Goal: Task Accomplishment & Management: Manage account settings

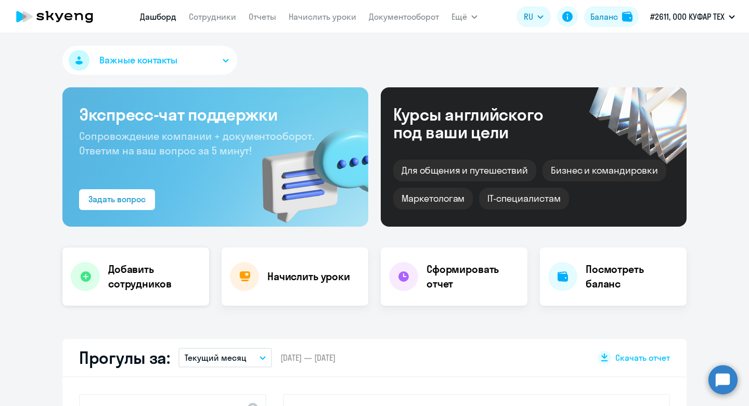
click at [148, 286] on h4 "Добавить сотрудников" at bounding box center [154, 276] width 93 height 29
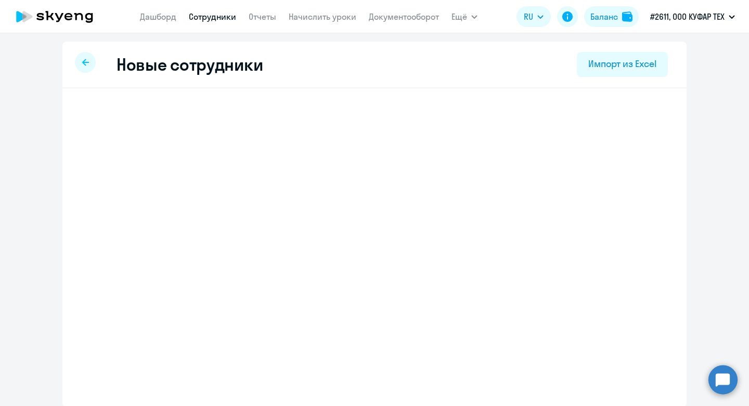
select select "english_adult_not_native_speaker"
select select "3"
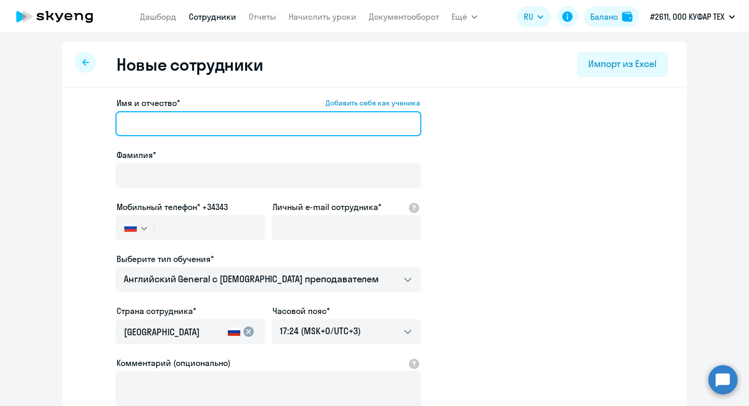
click at [271, 118] on input "Имя и отчество* Добавить себя как ученика" at bounding box center [268, 123] width 306 height 25
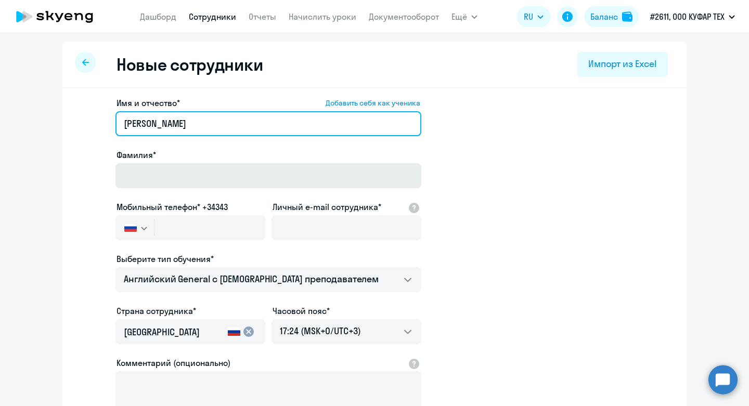
type input "[PERSON_NAME]"
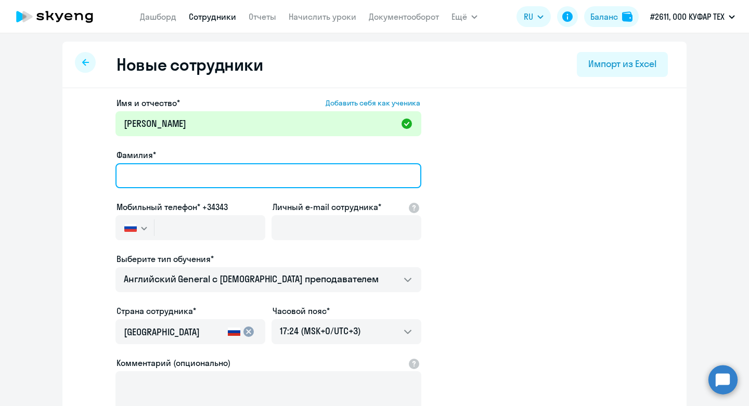
click at [253, 179] on input "Фамилия*" at bounding box center [268, 175] width 306 height 25
type input "[PERSON_NAME]"
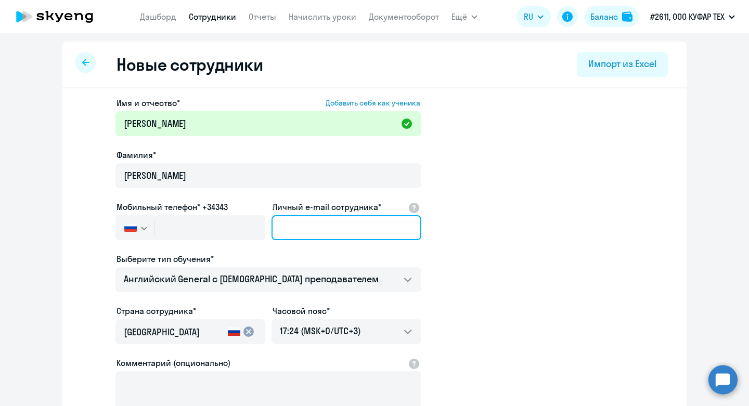
click at [384, 230] on input "Личный e-mail сотрудника*" at bounding box center [346, 227] width 150 height 25
paste input "[EMAIL_ADDRESS][DOMAIN_NAME]"
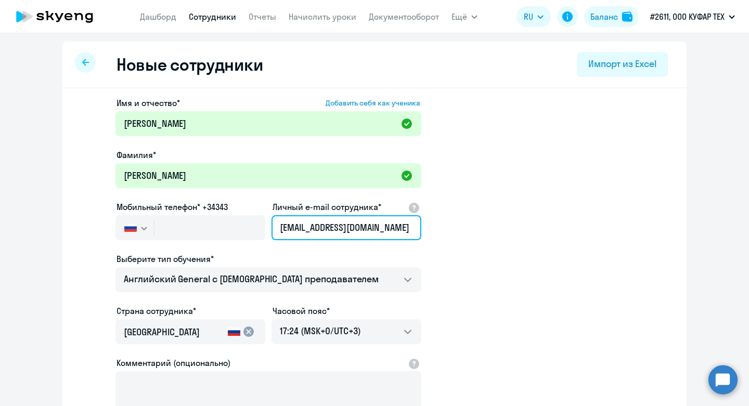
type input "[EMAIL_ADDRESS][DOMAIN_NAME]"
click at [138, 228] on button "button" at bounding box center [134, 227] width 38 height 25
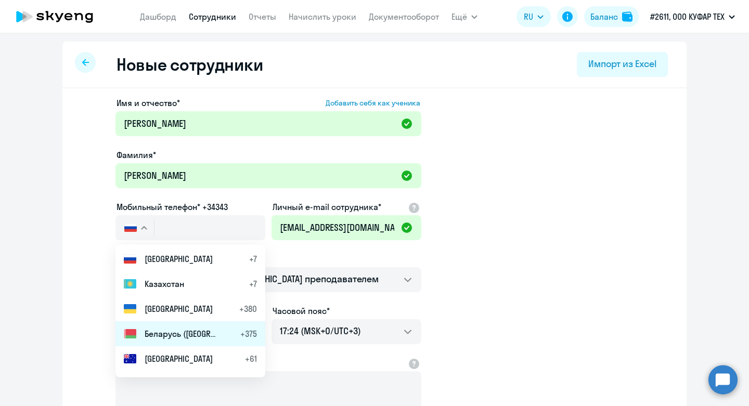
click at [156, 331] on span "Беларусь ([GEOGRAPHIC_DATA])" at bounding box center [181, 334] width 73 height 12
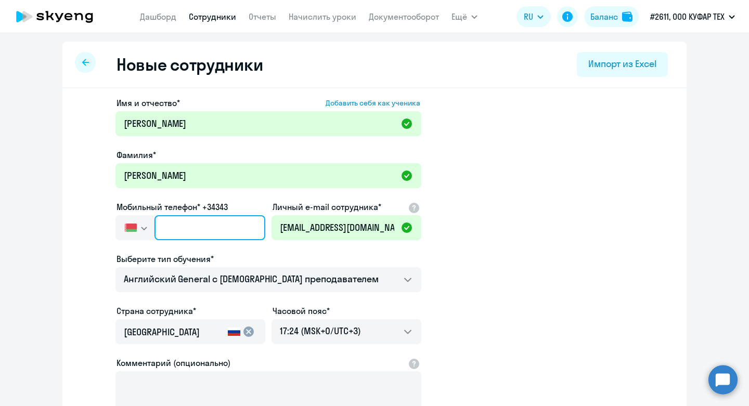
click at [212, 234] on input "text" at bounding box center [209, 227] width 111 height 25
paste input "[PHONE_NUMBER]"
type input "[PHONE_NUMBER]"
click at [547, 256] on app-new-student-form "Имя и отчество* Добавить себя как ученика [PERSON_NAME]* [PERSON_NAME] Мобильны…" at bounding box center [374, 282] width 591 height 371
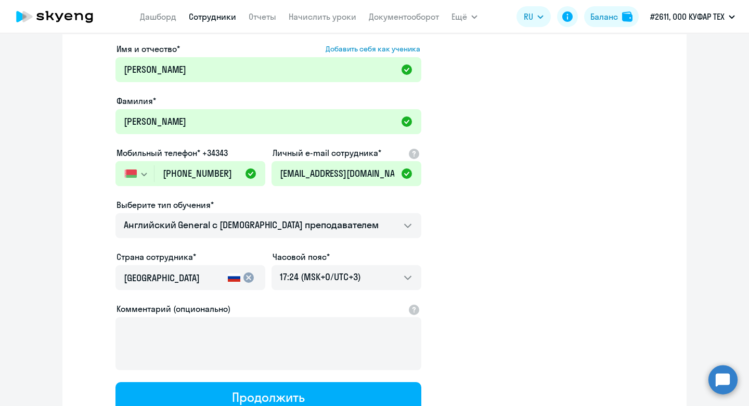
scroll to position [55, 0]
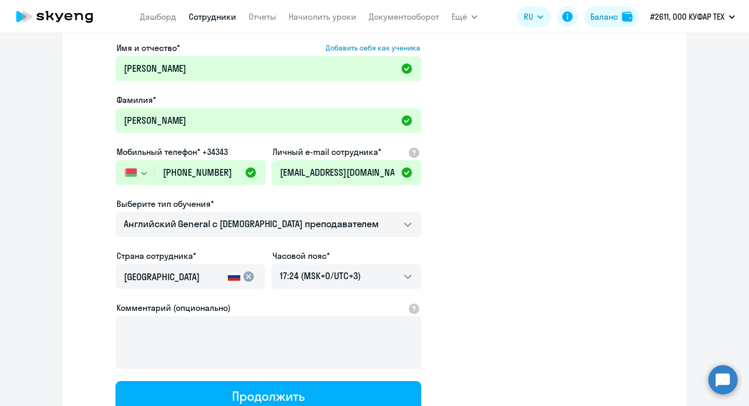
click at [251, 277] on mat-icon "cancel" at bounding box center [248, 276] width 12 height 12
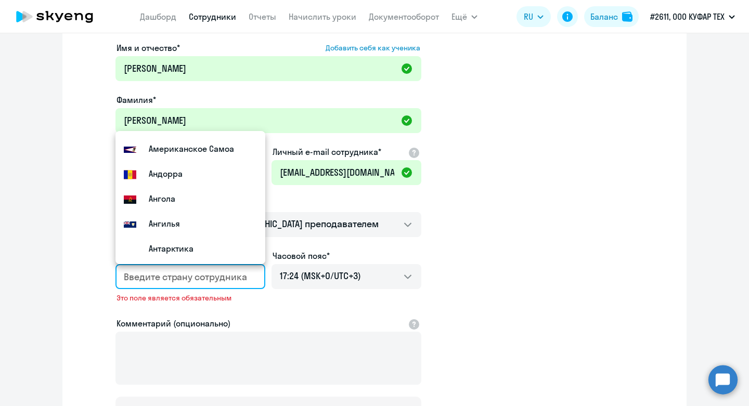
scroll to position [0, 0]
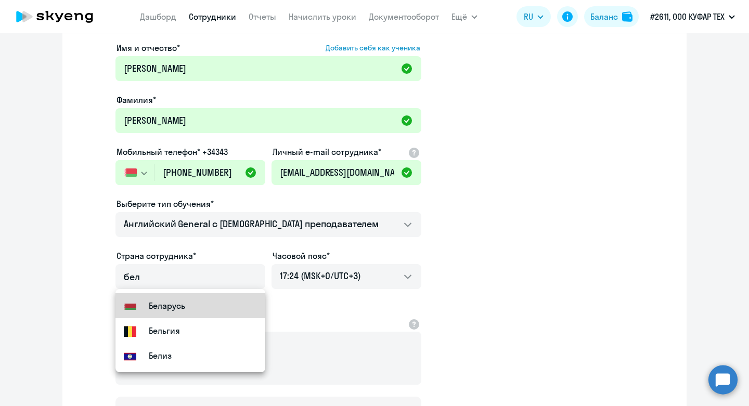
click at [167, 307] on small "Беларусь" at bounding box center [167, 306] width 36 height 12
type input "Беларусь"
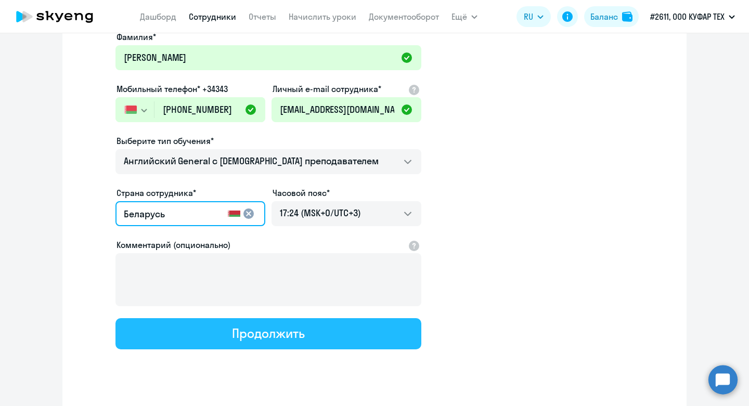
scroll to position [126, 0]
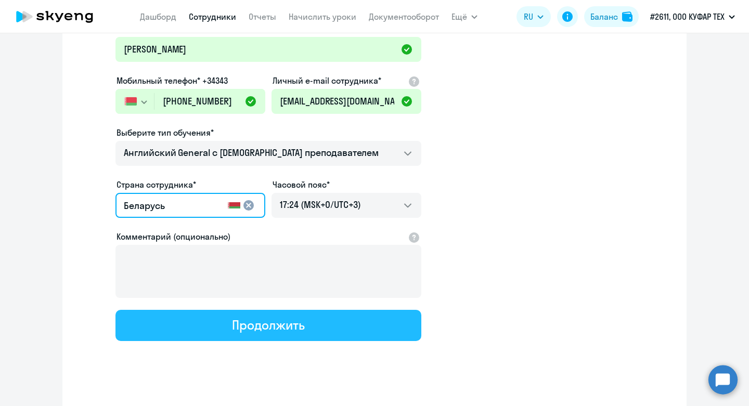
click at [367, 314] on button "Продолжить" at bounding box center [268, 325] width 306 height 31
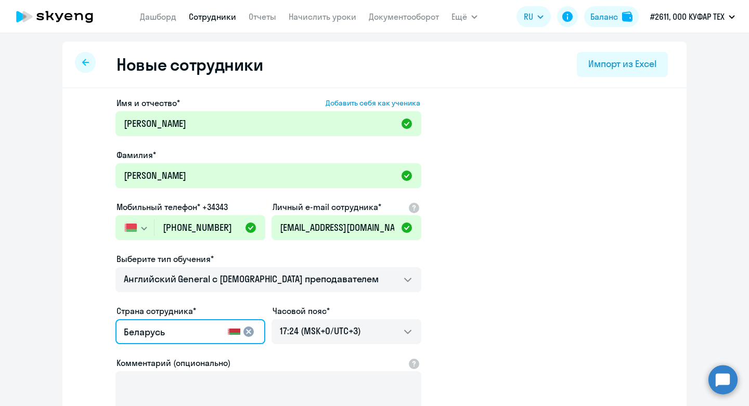
select select "english_adult_not_native_speaker"
select select "3"
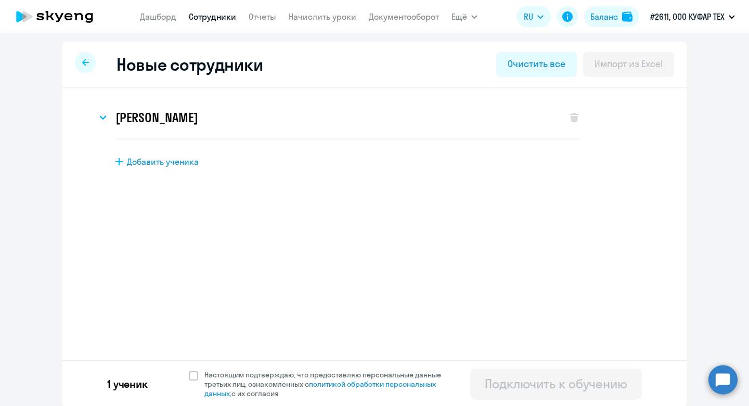
scroll to position [0, 0]
click at [200, 374] on span "Настоящим подтверждаю, что предоставляю персональные данные третьих лиц, ознако…" at bounding box center [325, 384] width 255 height 28
click at [189, 370] on input "Настоящим подтверждаю, что предоставляю персональные данные третьих лиц, ознако…" at bounding box center [188, 370] width 1 height 1
checkbox input "true"
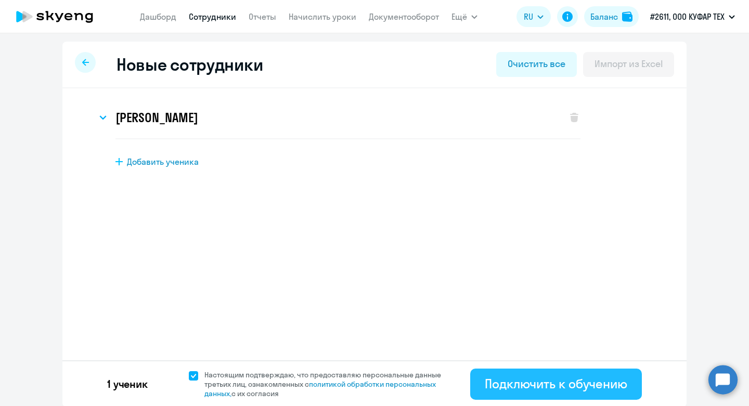
click at [532, 390] on div "Подключить к обучению" at bounding box center [556, 384] width 143 height 17
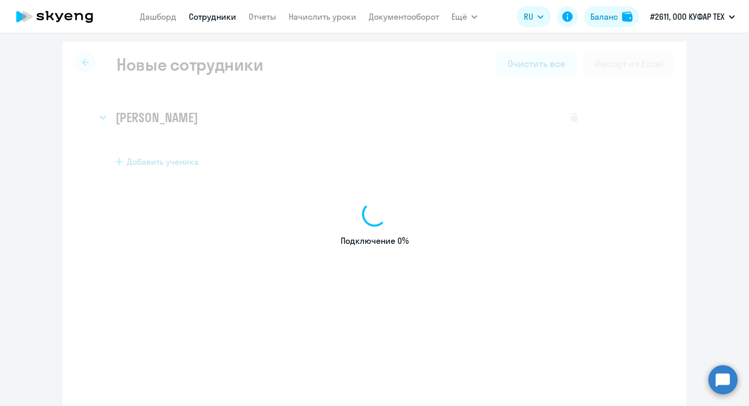
select select "english_adult_not_native_speaker"
select select "3"
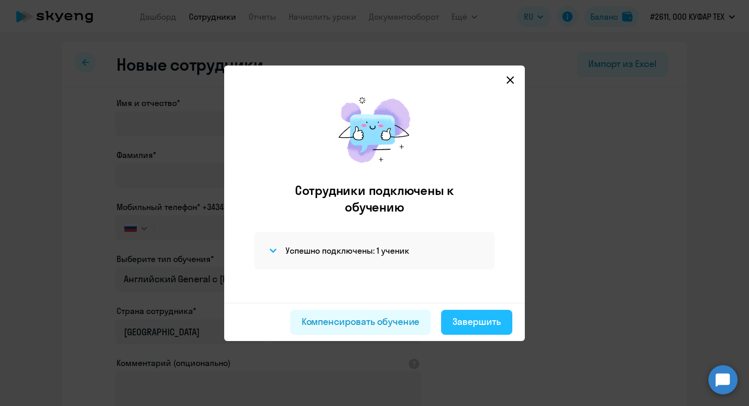
click at [473, 326] on div "Завершить" at bounding box center [476, 322] width 48 height 14
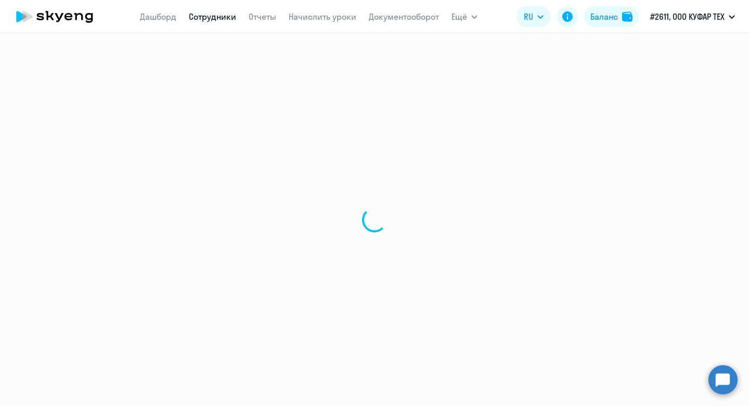
select select "30"
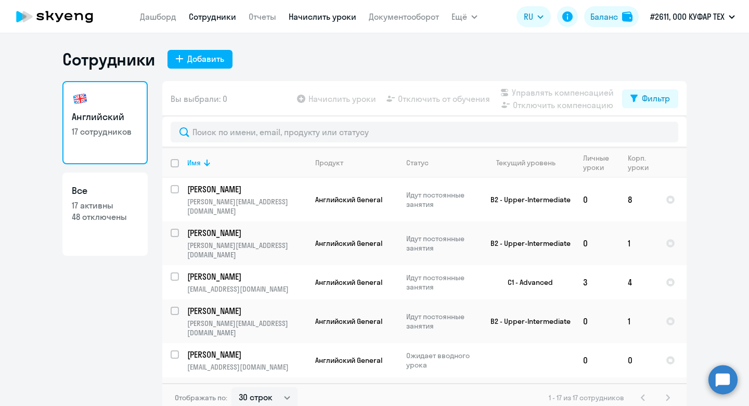
click at [316, 20] on link "Начислить уроки" at bounding box center [323, 16] width 68 height 10
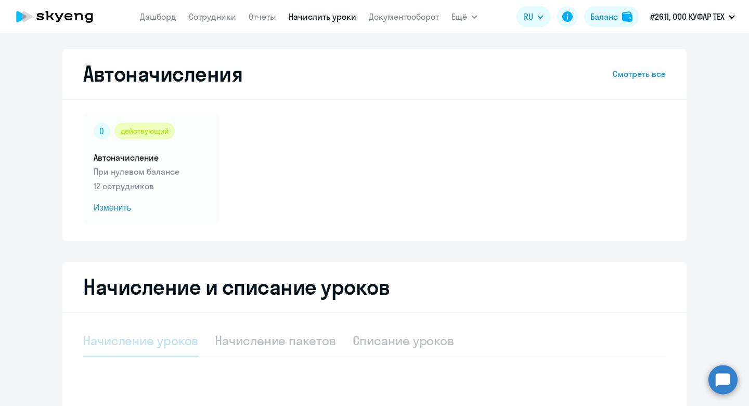
select select "10"
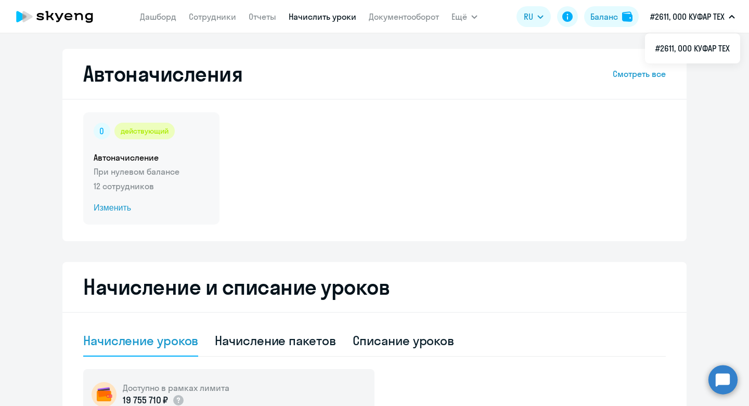
click at [122, 209] on span "Изменить" at bounding box center [151, 208] width 115 height 12
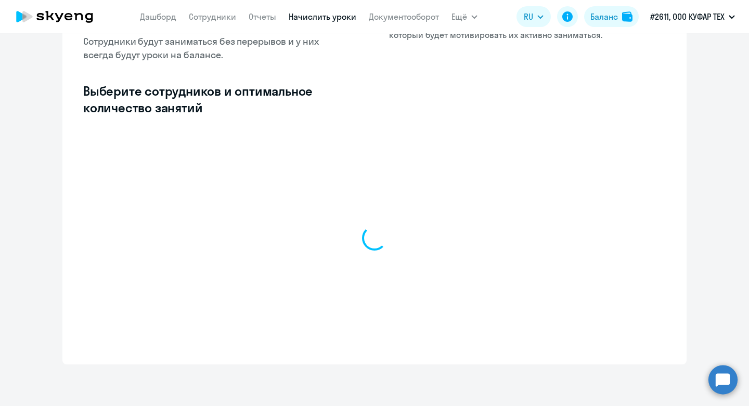
select select "10"
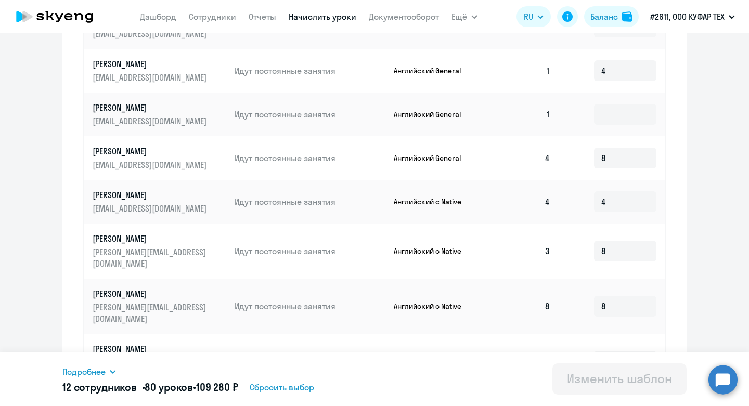
scroll to position [509, 0]
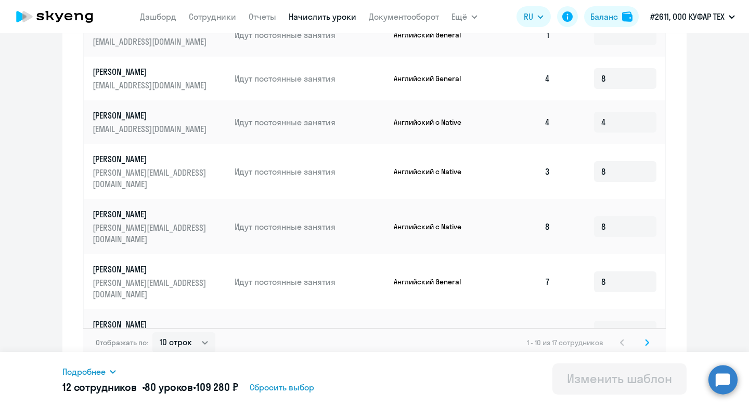
click at [645, 339] on icon at bounding box center [647, 342] width 4 height 7
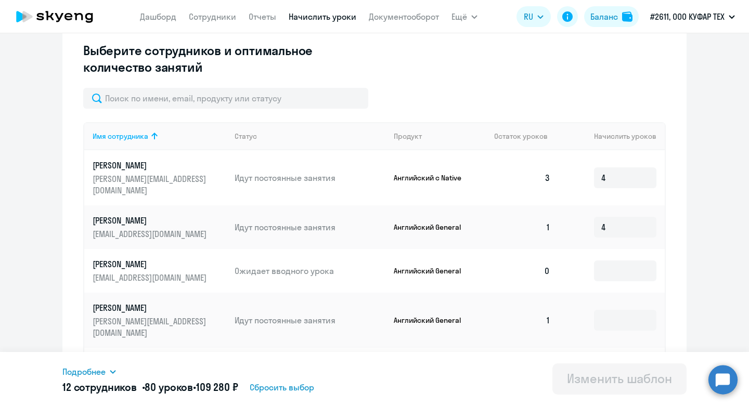
scroll to position [275, 0]
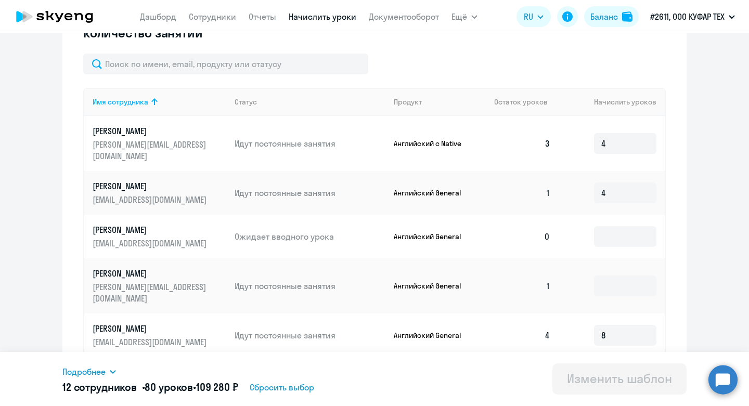
click at [630, 236] on td at bounding box center [612, 237] width 106 height 44
click at [631, 229] on input at bounding box center [625, 236] width 62 height 21
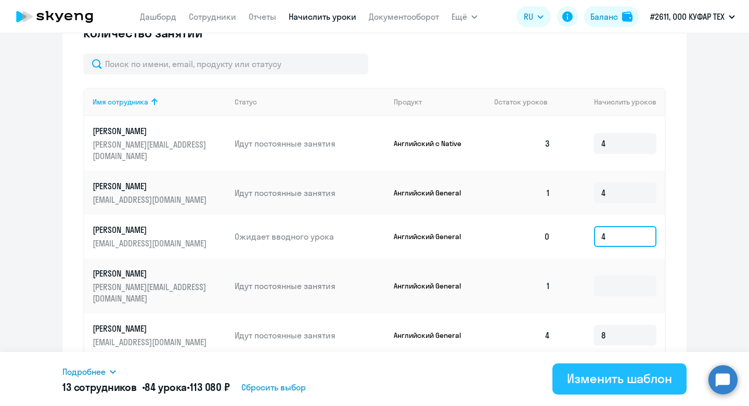
type input "4"
click at [623, 376] on div "Изменить шаблон" at bounding box center [619, 378] width 105 height 17
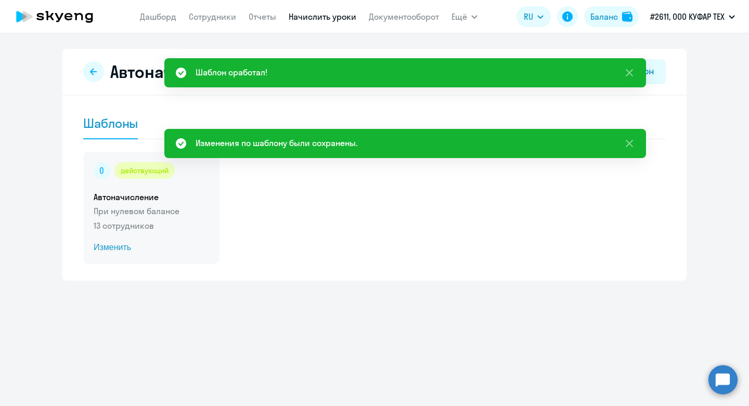
click at [122, 248] on span "Изменить" at bounding box center [151, 247] width 115 height 12
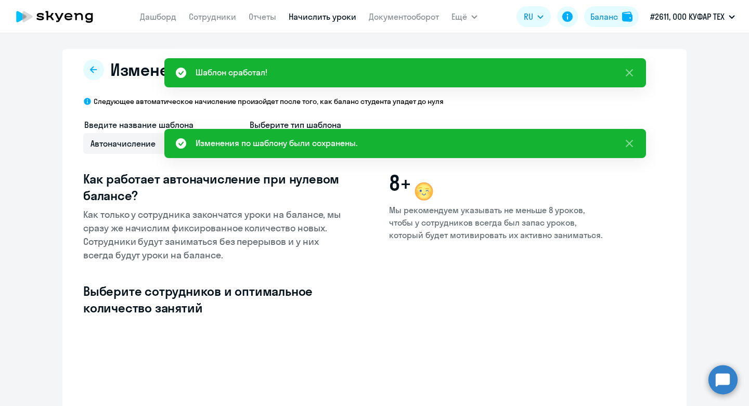
select select "10"
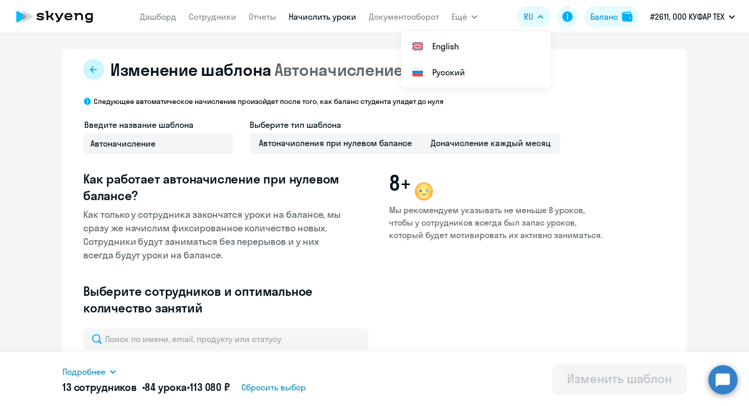
click at [93, 76] on button at bounding box center [93, 69] width 21 height 21
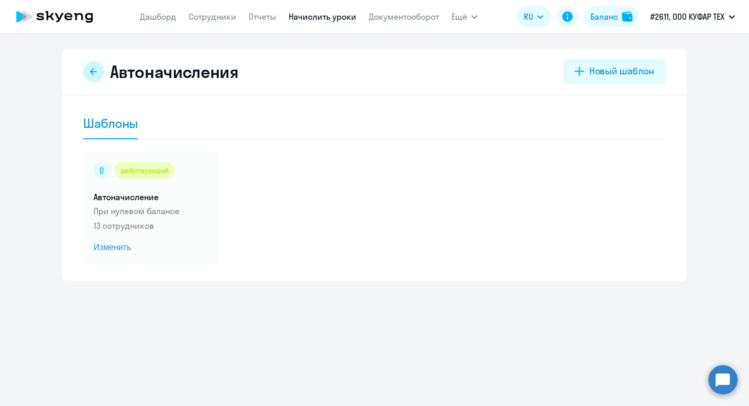
click at [87, 73] on button at bounding box center [93, 71] width 21 height 21
